Goal: Find specific page/section: Find specific page/section

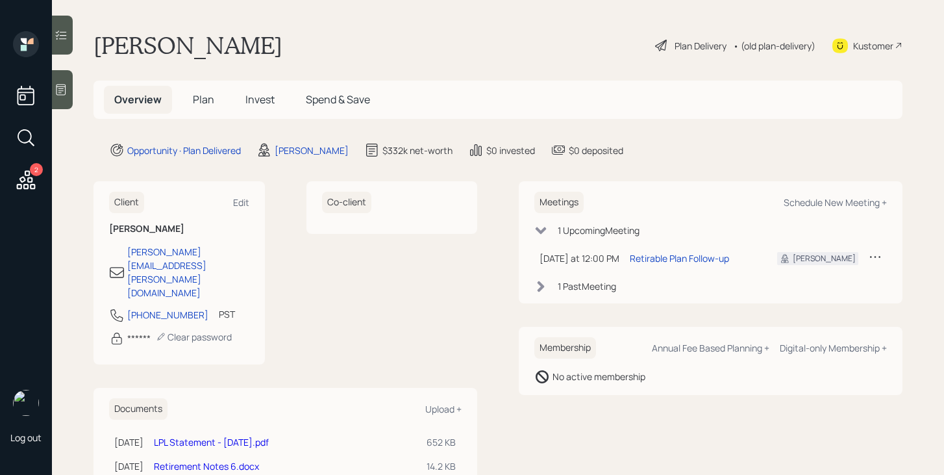
click at [207, 94] on span "Plan" at bounding box center [203, 99] width 21 height 14
